Goal: Information Seeking & Learning: Learn about a topic

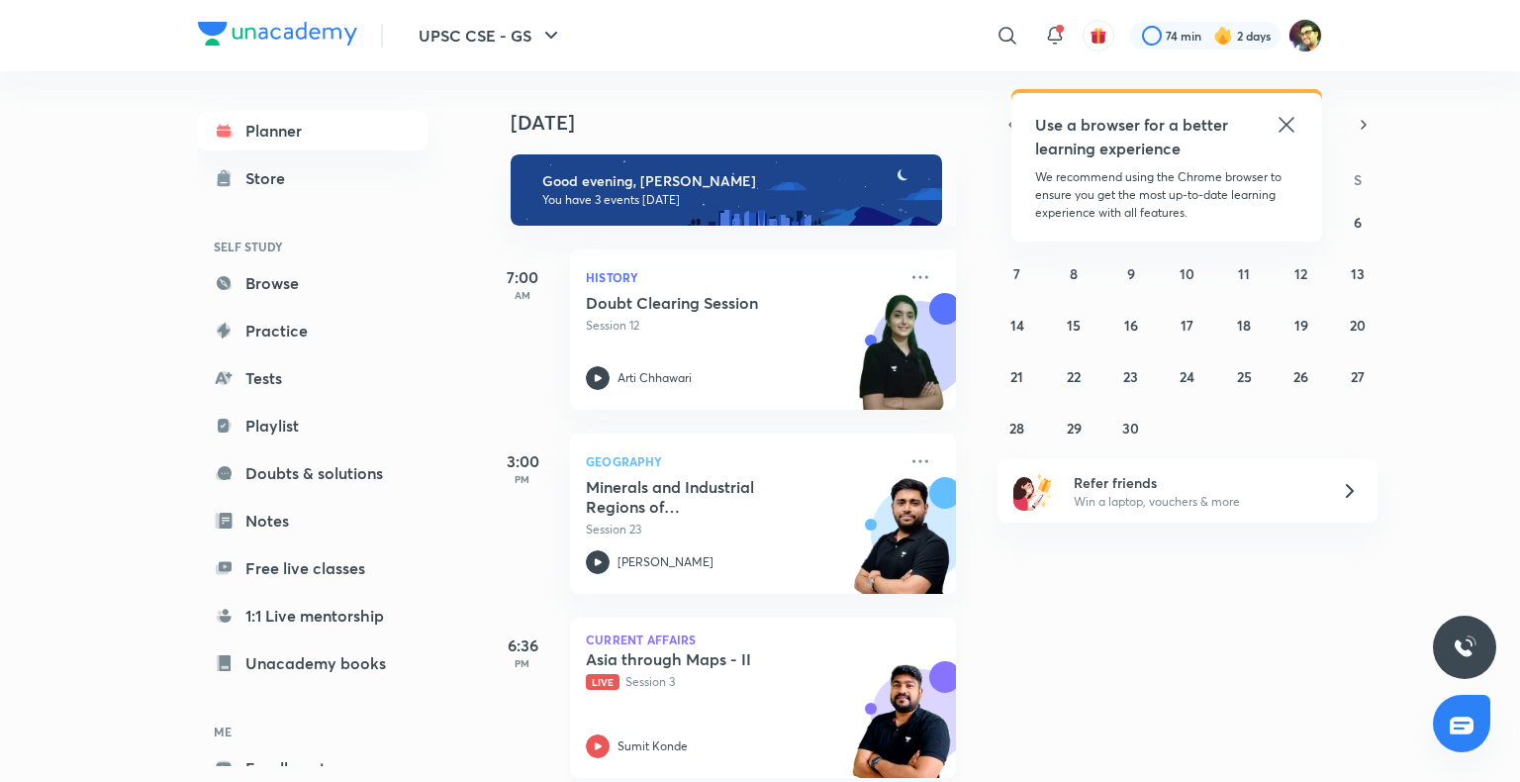
click at [666, 662] on h5 "Asia through Maps - II" at bounding box center [709, 659] width 246 height 20
click at [1282, 124] on icon at bounding box center [1286, 125] width 24 height 24
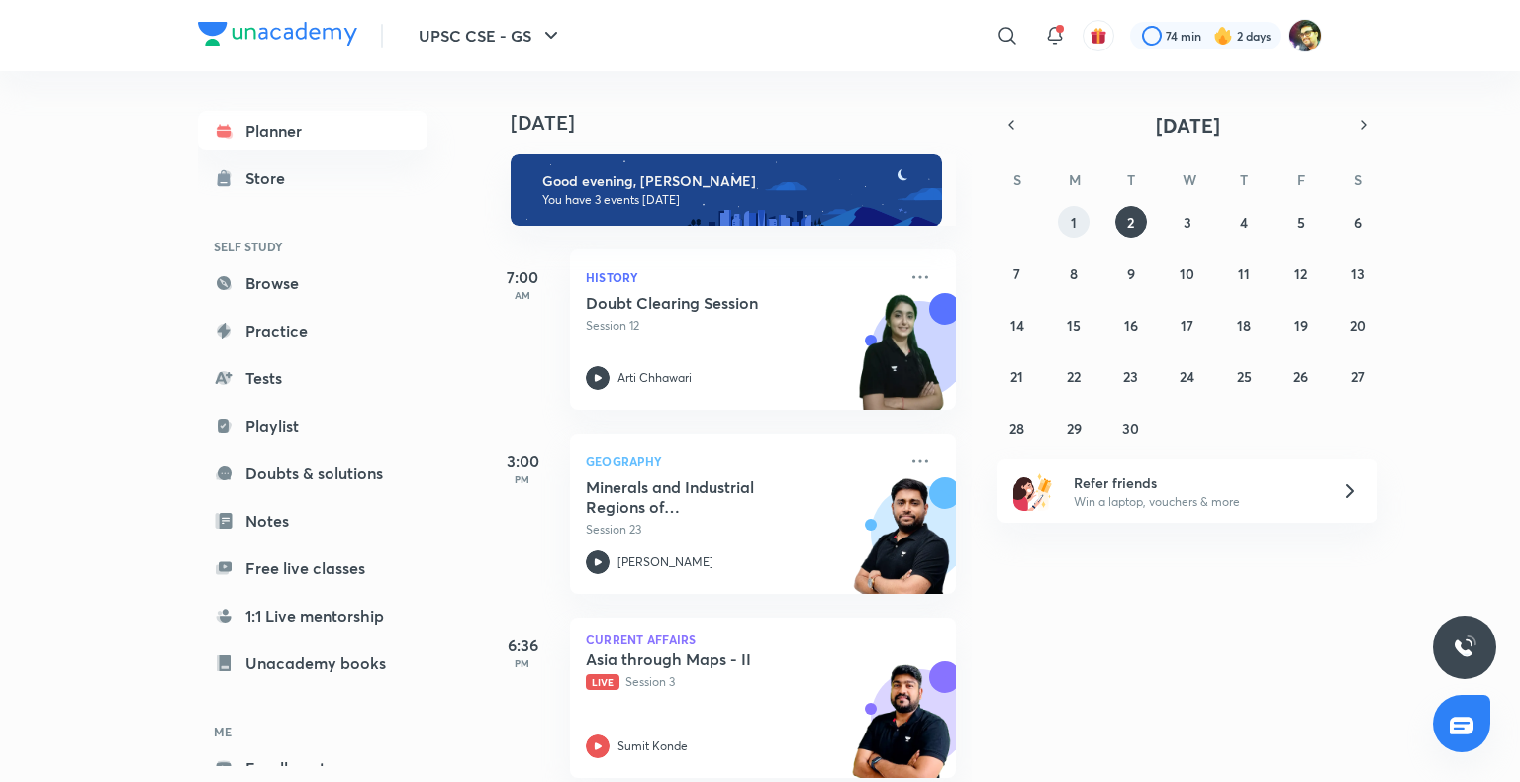
click at [1078, 216] on button "1" at bounding box center [1074, 222] width 32 height 32
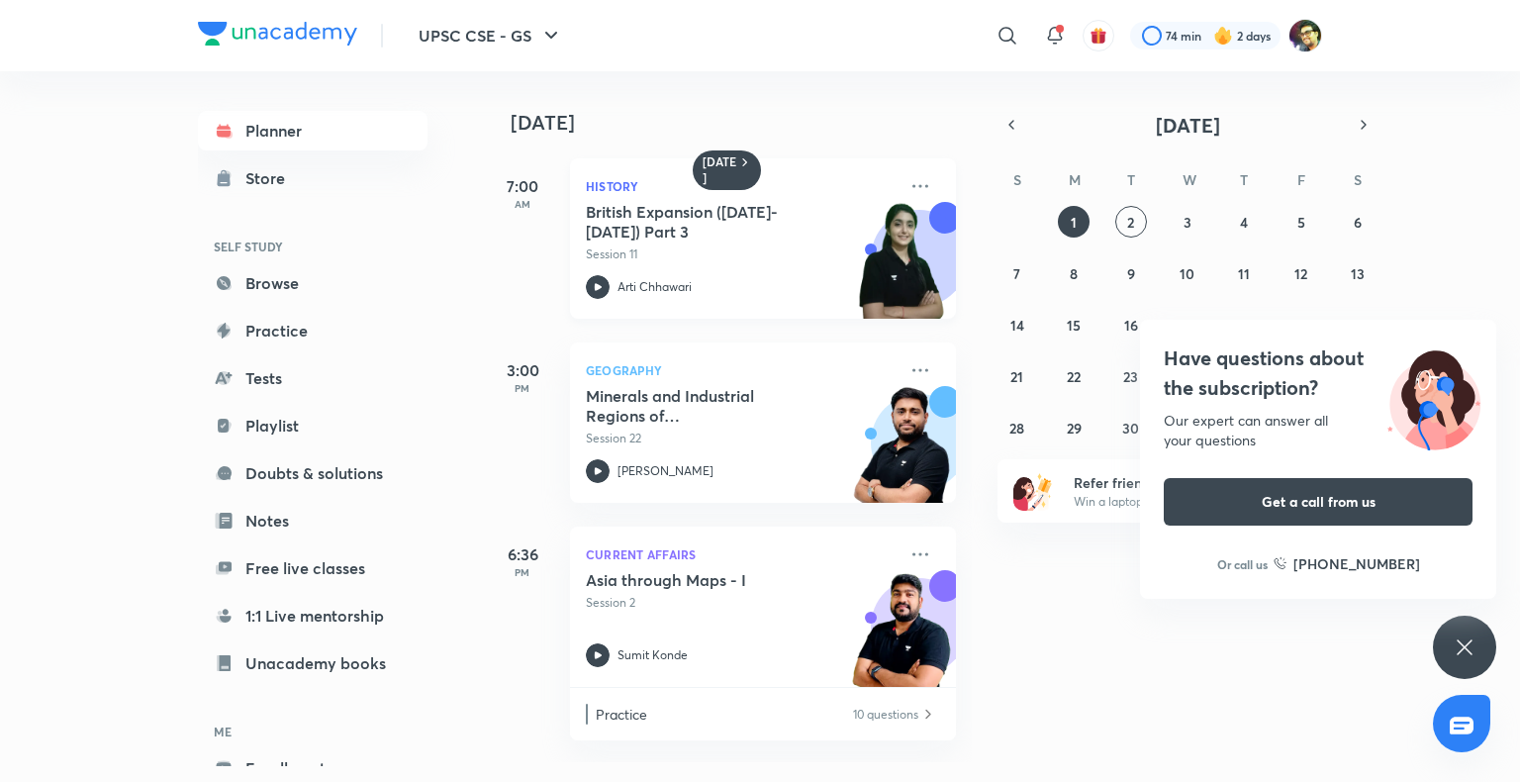
click at [716, 232] on h5 "British Expansion ([DATE]- [DATE]) Part 3" at bounding box center [709, 222] width 246 height 40
